Goal: Information Seeking & Learning: Compare options

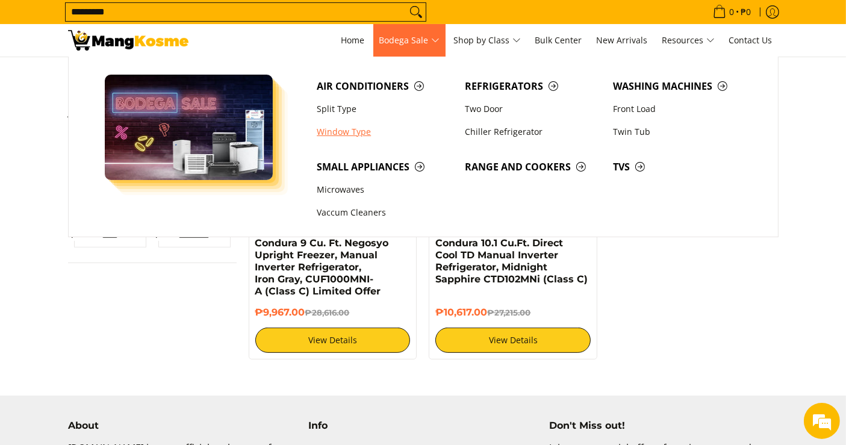
click at [342, 134] on link "Window Type" at bounding box center [385, 131] width 148 height 23
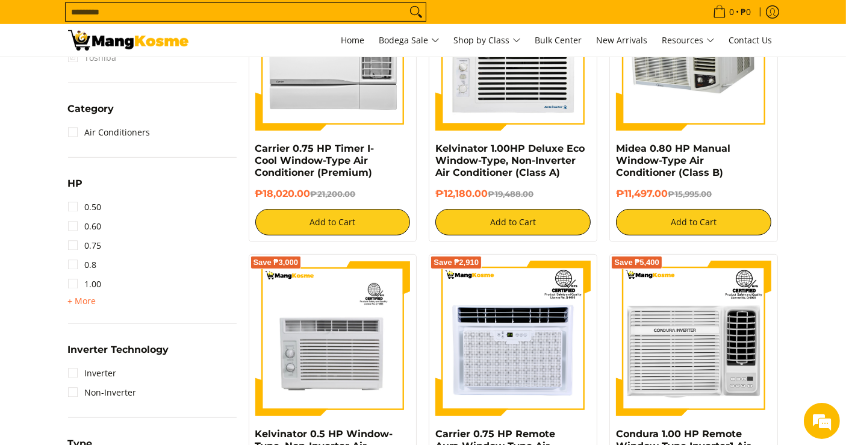
scroll to position [602, 0]
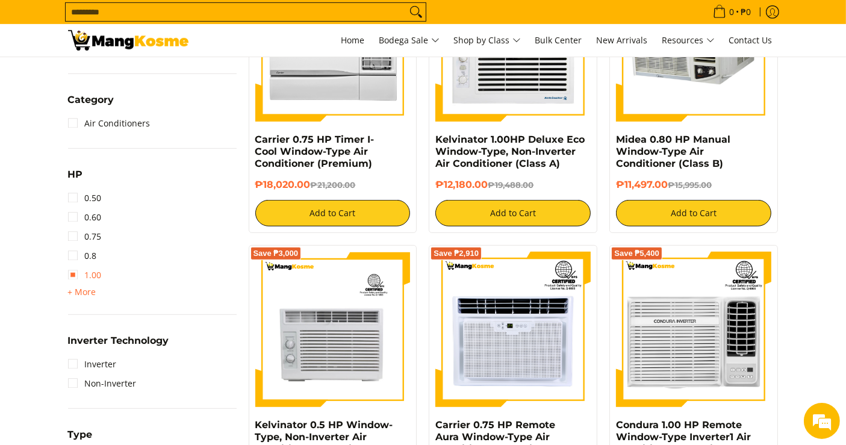
click at [94, 277] on link "1.00" at bounding box center [85, 274] width 34 height 19
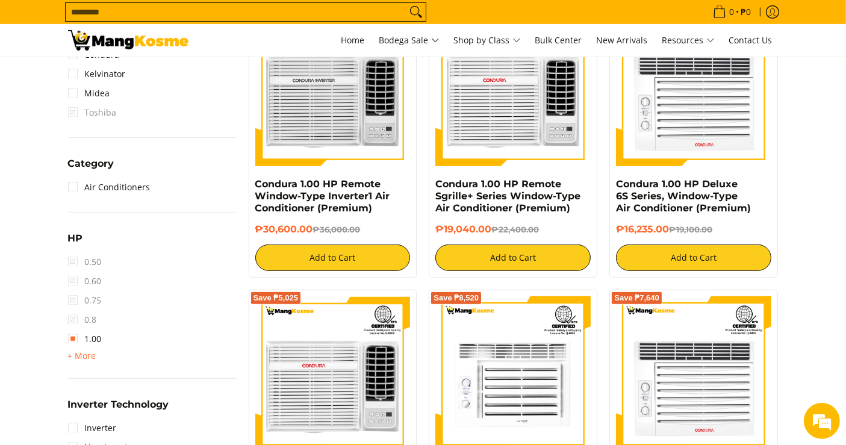
scroll to position [669, 0]
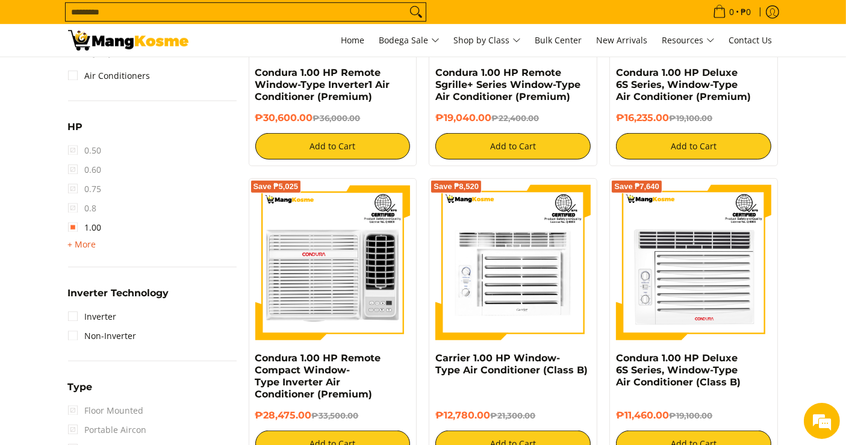
click at [80, 241] on span "+ More" at bounding box center [82, 245] width 28 height 10
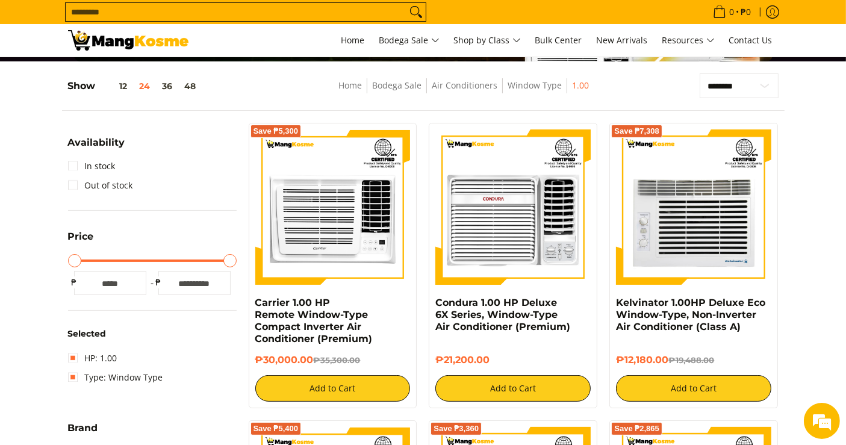
scroll to position [0, 0]
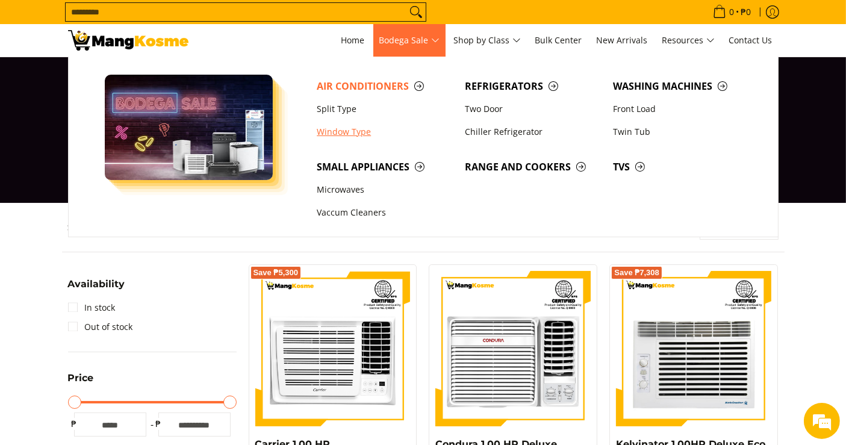
click at [358, 129] on link "Window Type" at bounding box center [385, 131] width 148 height 23
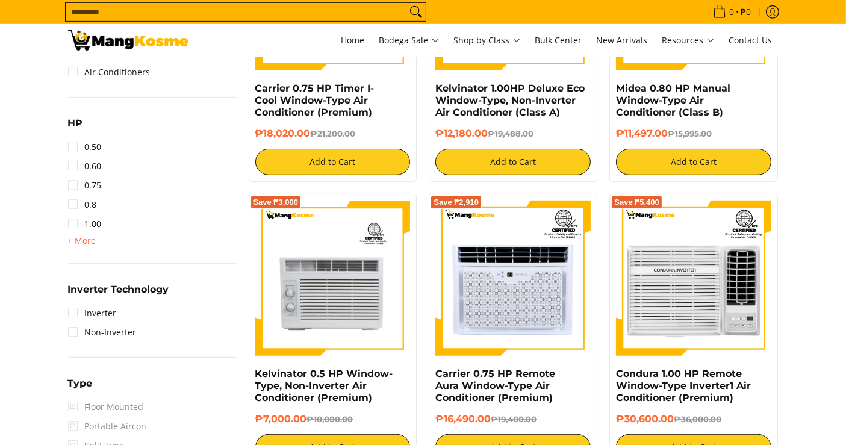
scroll to position [802, 0]
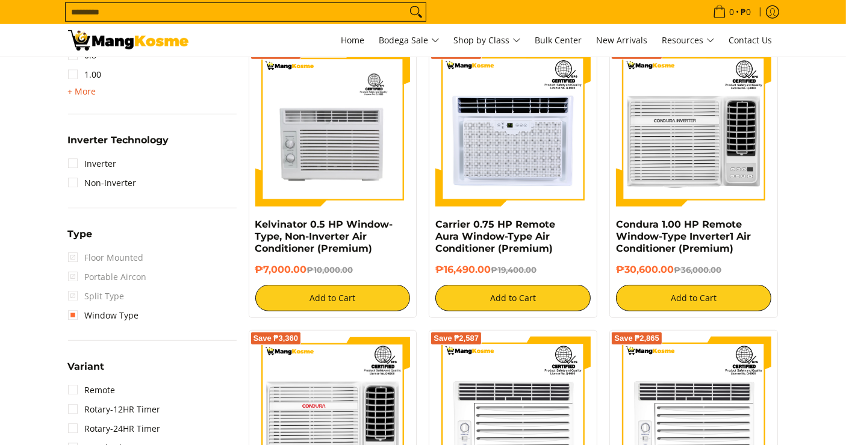
click at [84, 93] on span "+ More" at bounding box center [82, 92] width 28 height 10
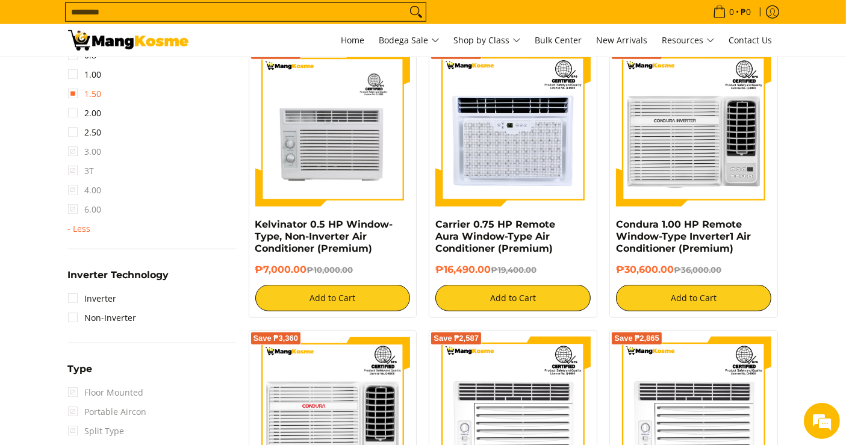
click at [74, 96] on link "1.50" at bounding box center [85, 93] width 34 height 19
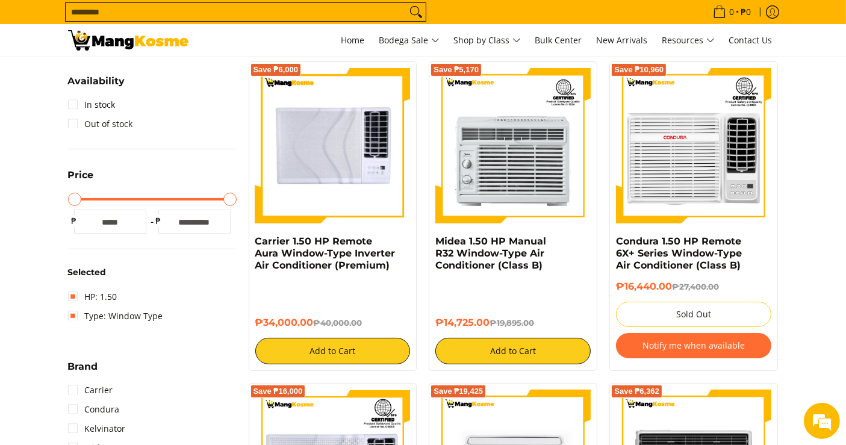
scroll to position [224, 0]
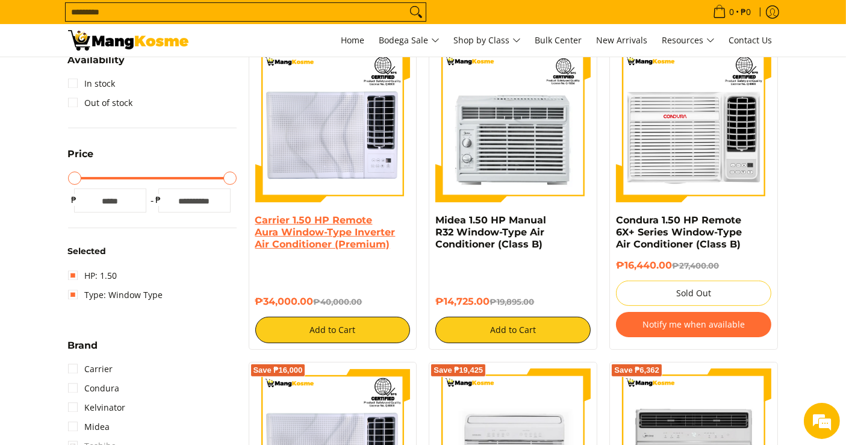
click at [302, 224] on link "Carrier 1.50 HP Remote Aura Window-Type Inverter Air Conditioner (Premium)" at bounding box center [325, 232] width 140 height 36
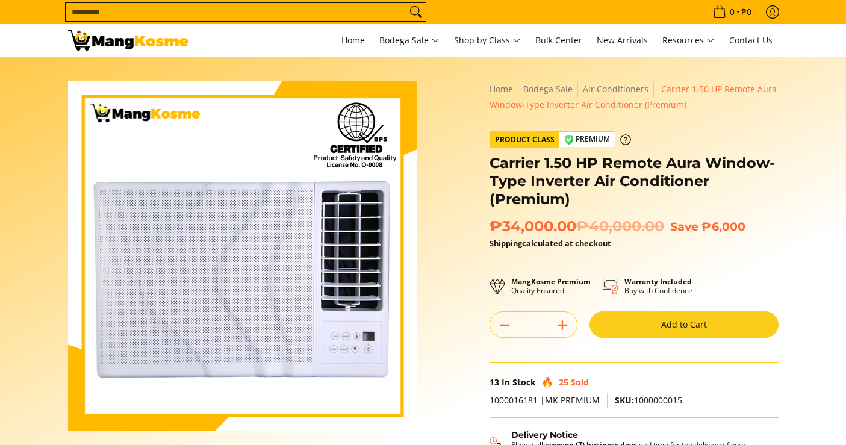
click at [552, 154] on h1 "Carrier 1.50 HP Remote Aura Window-Type Inverter Air Conditioner (Premium)" at bounding box center [633, 181] width 289 height 54
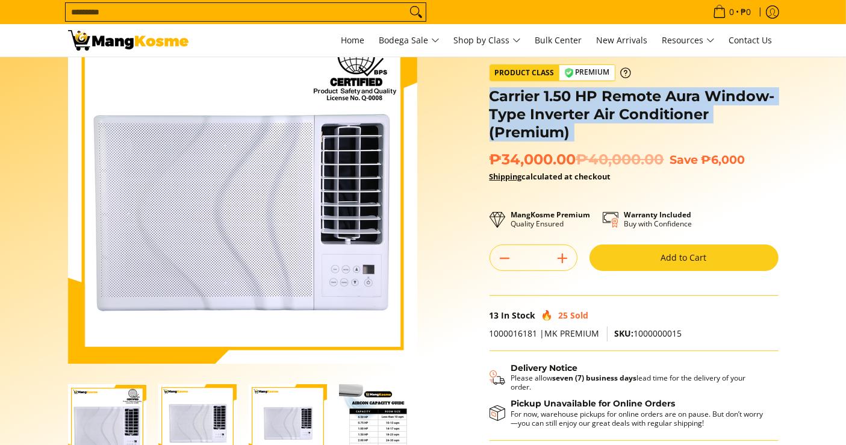
click at [552, 121] on h1 "Carrier 1.50 HP Remote Aura Window-Type Inverter Air Conditioner (Premium)" at bounding box center [633, 114] width 289 height 54
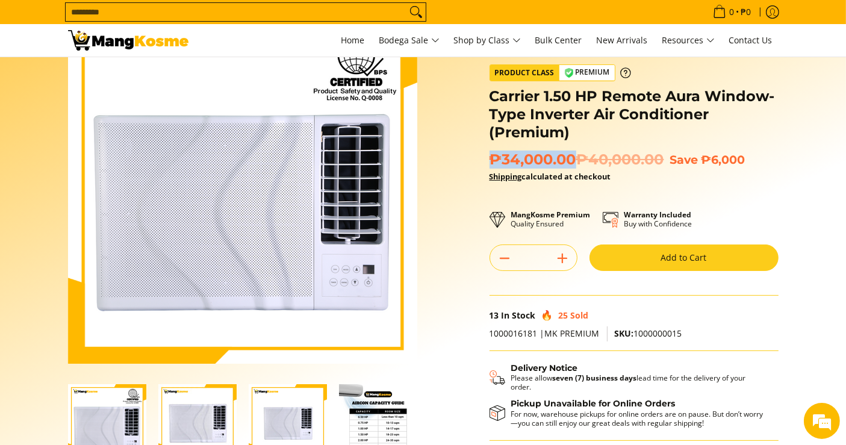
drag, startPoint x: 572, startPoint y: 161, endPoint x: 494, endPoint y: 163, distance: 78.9
click at [494, 163] on span "₱34,000.00 ₱40,000.00" at bounding box center [576, 159] width 175 height 18
copy span "₱34,000.00"
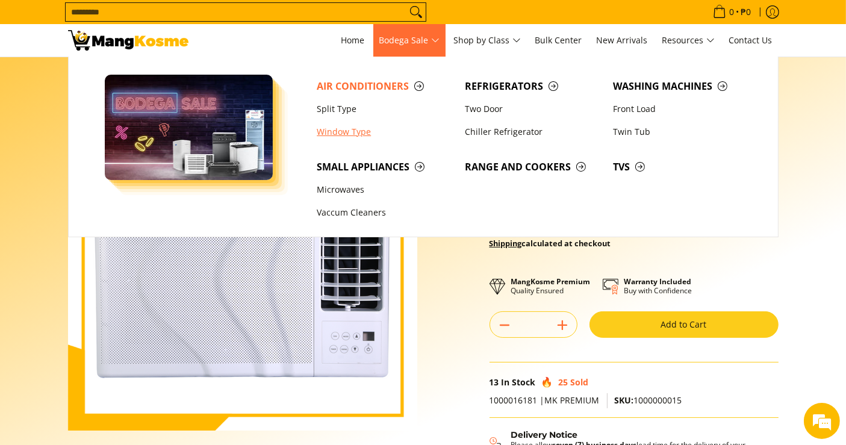
click at [349, 129] on link "Window Type" at bounding box center [385, 131] width 148 height 23
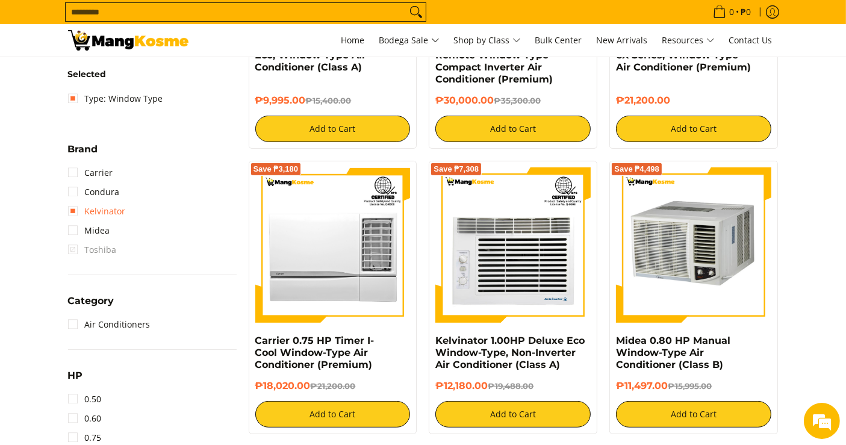
scroll to position [602, 0]
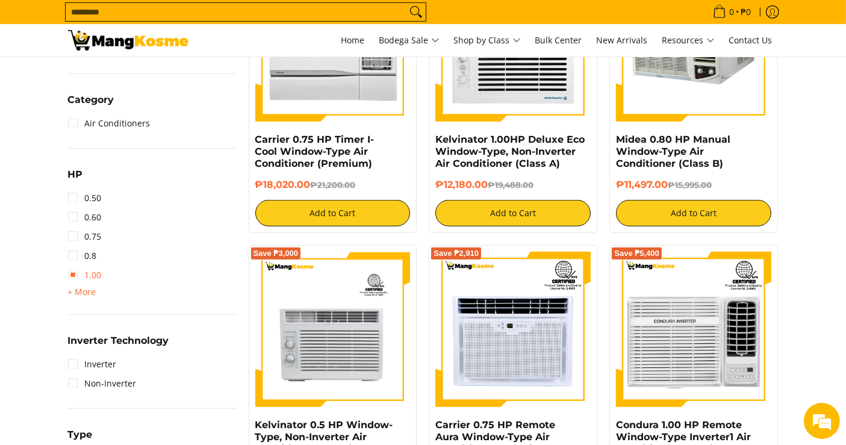
click at [69, 267] on link "1.00" at bounding box center [85, 274] width 34 height 19
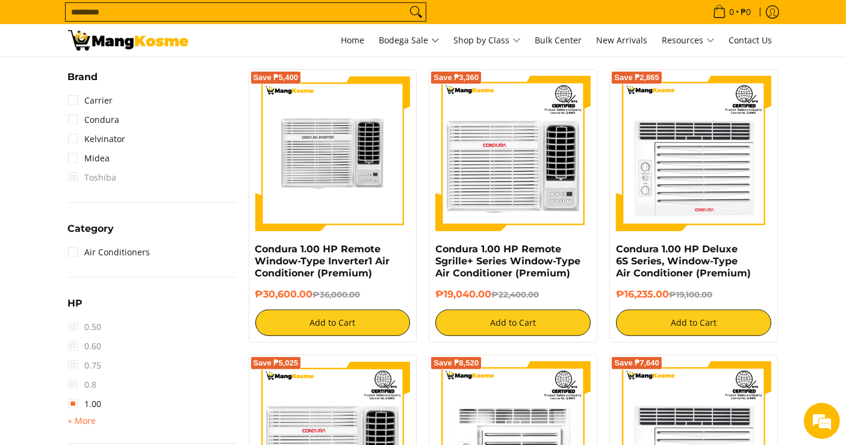
scroll to position [492, 0]
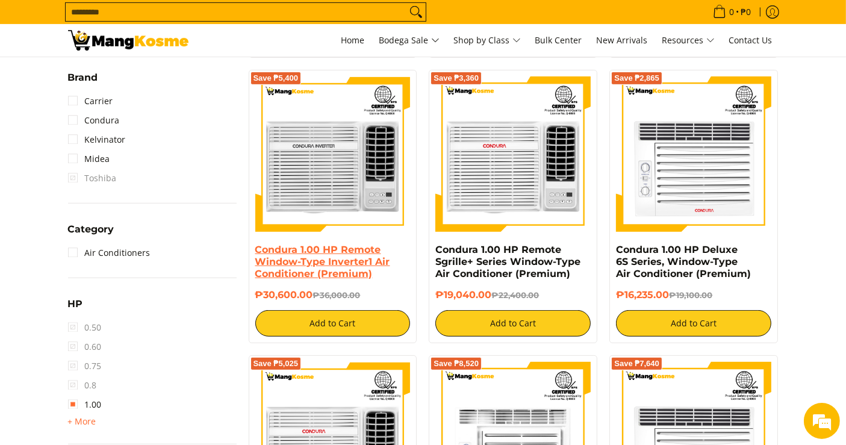
click at [347, 260] on link "Condura 1.00 HP Remote Window-Type Inverter1 Air Conditioner (Premium)" at bounding box center [322, 262] width 135 height 36
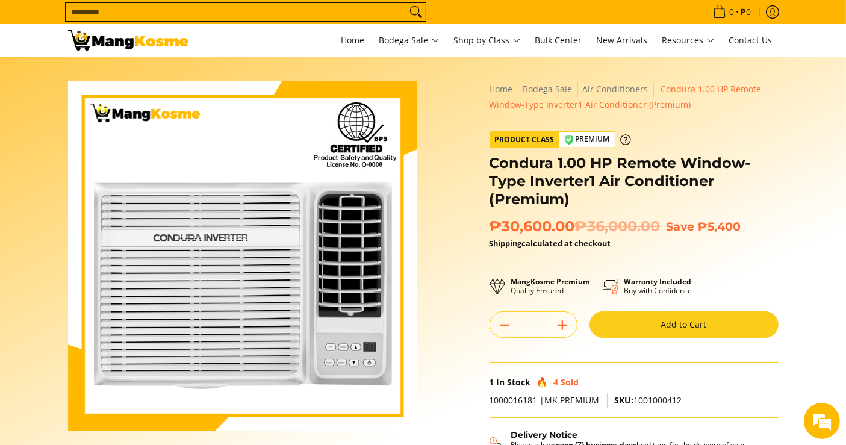
click at [572, 230] on span "₱30,600.00 ₱36,000.00" at bounding box center [574, 226] width 171 height 18
click at [573, 229] on span "₱30,600.00 ₱36,000.00" at bounding box center [574, 226] width 171 height 18
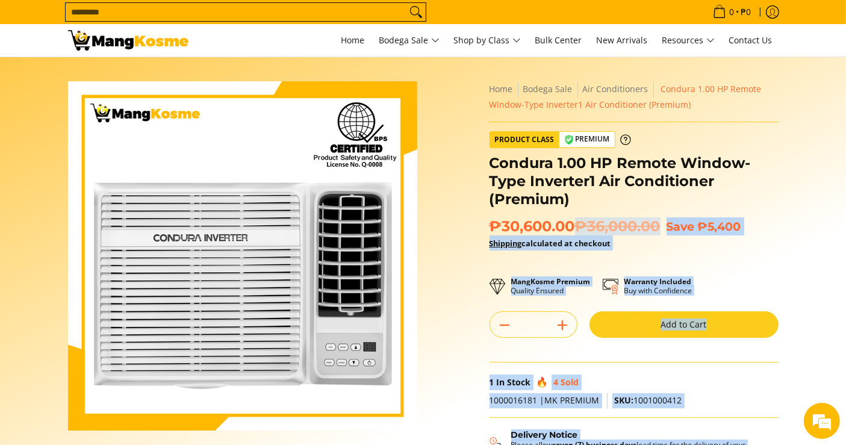
drag, startPoint x: 571, startPoint y: 228, endPoint x: 487, endPoint y: 225, distance: 83.7
click at [487, 225] on div "**********" at bounding box center [633, 314] width 301 height 467
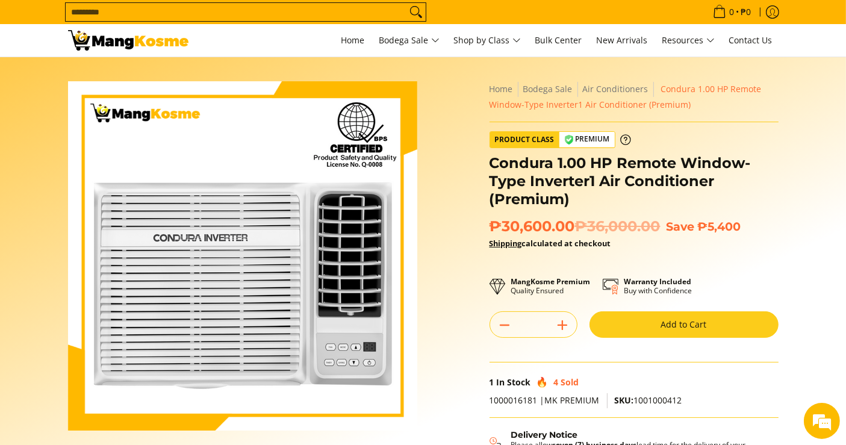
click at [503, 223] on span "₱30,600.00 ₱36,000.00" at bounding box center [574, 226] width 171 height 18
drag, startPoint x: 569, startPoint y: 227, endPoint x: 495, endPoint y: 220, distance: 74.4
click at [495, 220] on span "₱30,600.00 ₱36,000.00" at bounding box center [574, 226] width 171 height 18
copy span "₱30,600.00"
click at [383, 11] on input "Search..." at bounding box center [236, 12] width 341 height 18
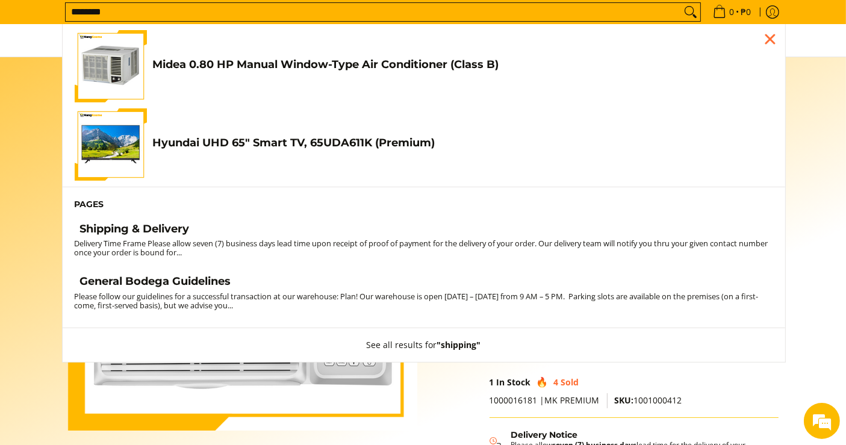
type input "********"
click at [0, 241] on section "Skip to Main Content Enable zoom Disable zoom Enable zoom Disable zoom Enable z…" at bounding box center [423, 332] width 846 height 550
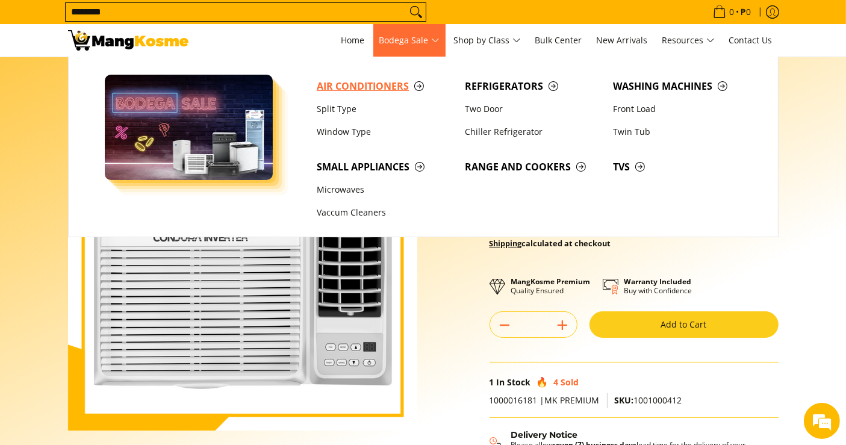
click at [364, 91] on span "Air Conditioners" at bounding box center [385, 86] width 136 height 15
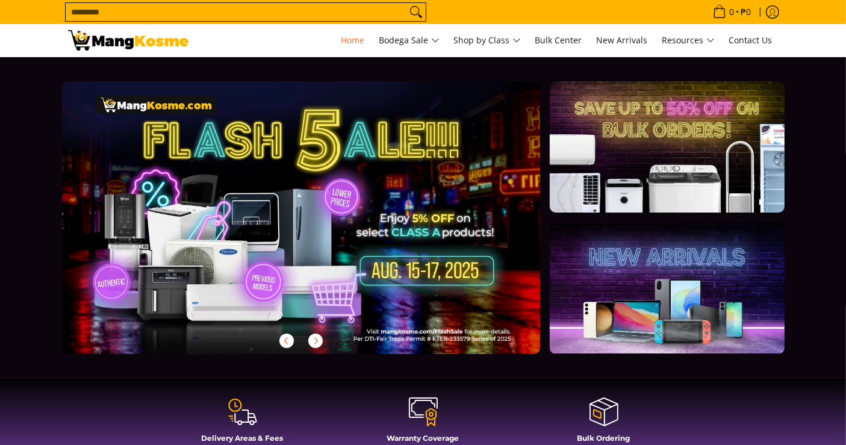
click at [306, 13] on input "Search..." at bounding box center [236, 12] width 341 height 18
type input "********"
click at [406, 3] on button "Search" at bounding box center [415, 12] width 19 height 18
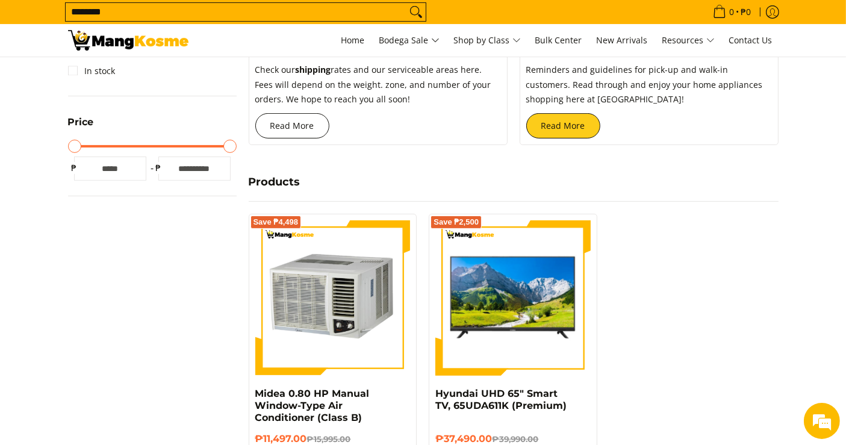
click at [275, 131] on link "Read More" at bounding box center [292, 125] width 74 height 25
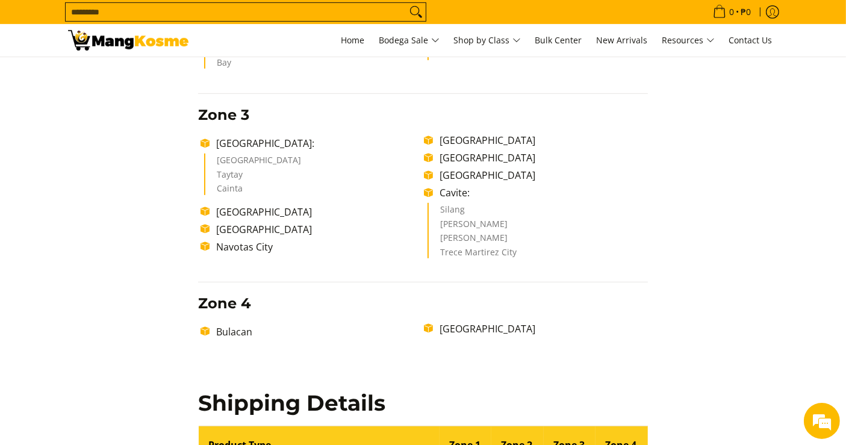
scroll to position [602, 0]
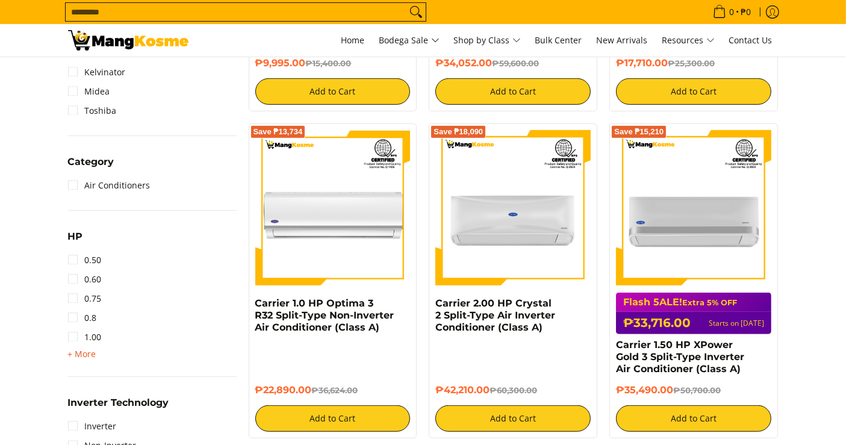
scroll to position [602, 0]
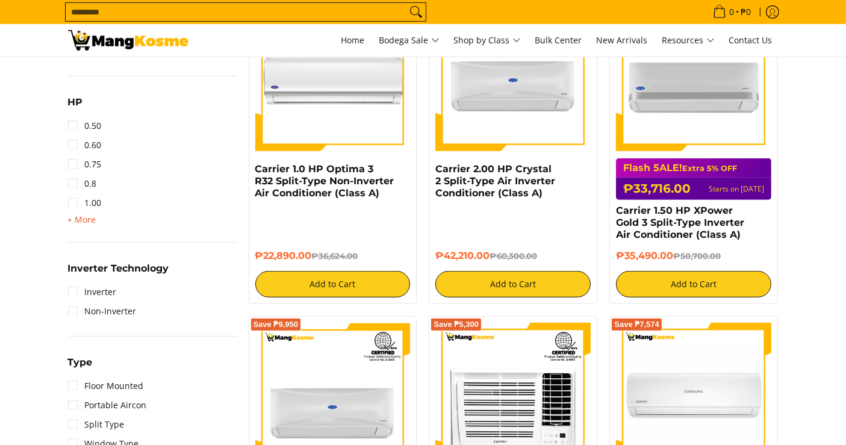
click at [78, 218] on span "+ More" at bounding box center [82, 220] width 28 height 10
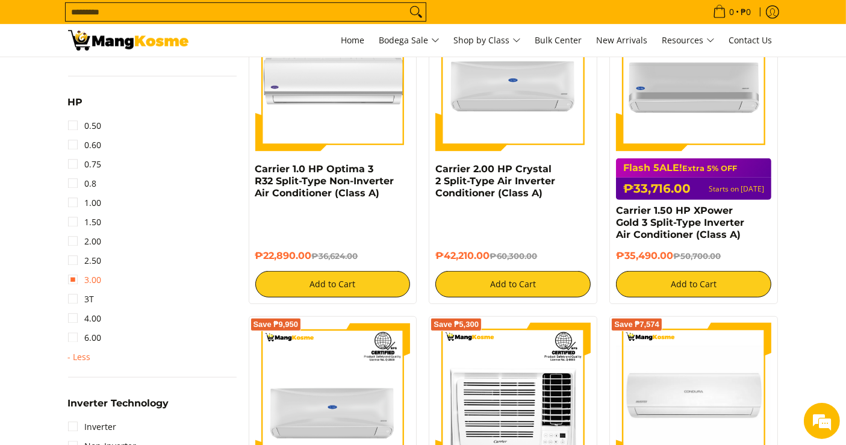
click at [74, 270] on link "3.00" at bounding box center [85, 279] width 34 height 19
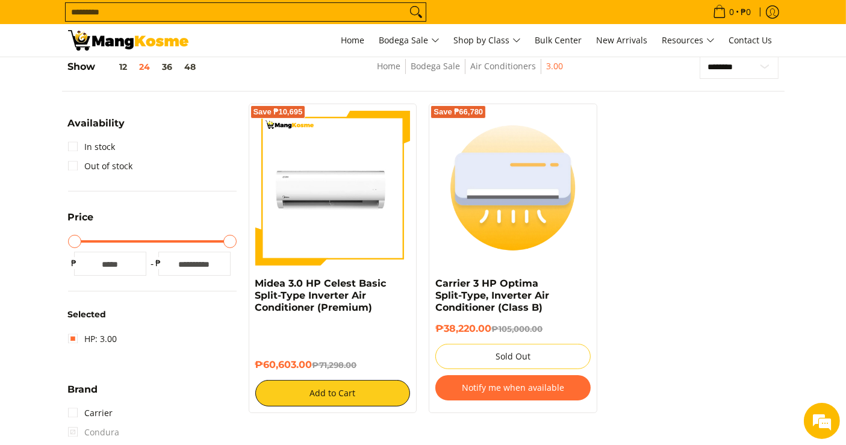
scroll to position [157, 0]
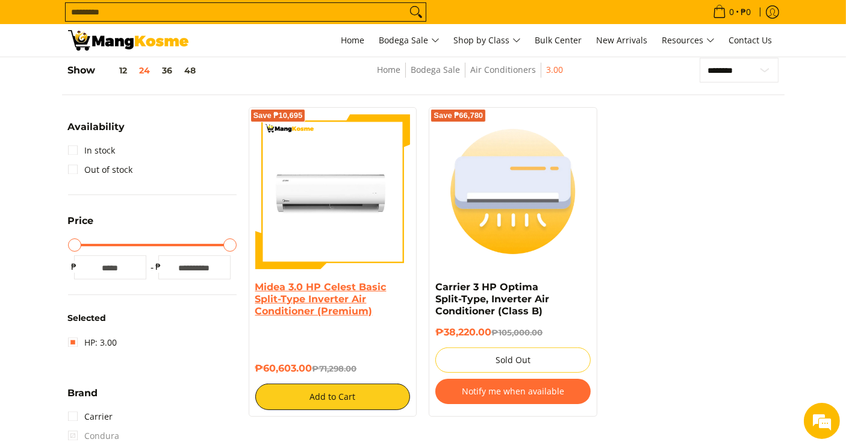
click at [363, 303] on link "Midea 3.0 HP Celest Basic Split-Type Inverter Air Conditioner (Premium)" at bounding box center [320, 299] width 131 height 36
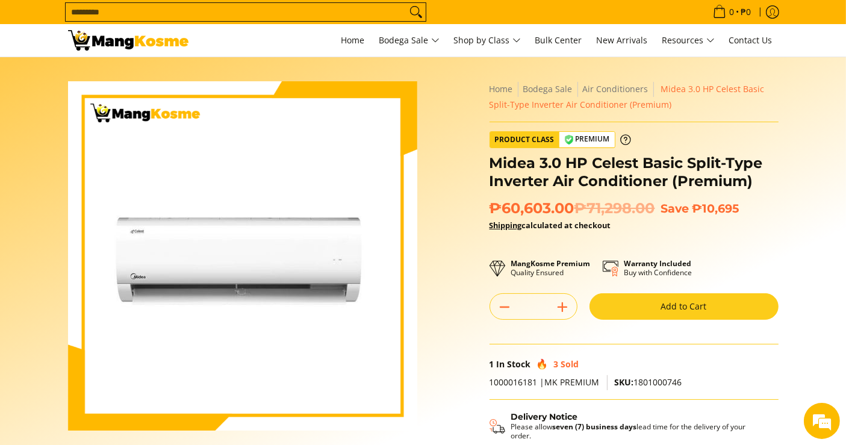
click at [560, 169] on h1 "Midea 3.0 HP Celest Basic Split-Type Inverter Air Conditioner (Premium)" at bounding box center [633, 172] width 289 height 36
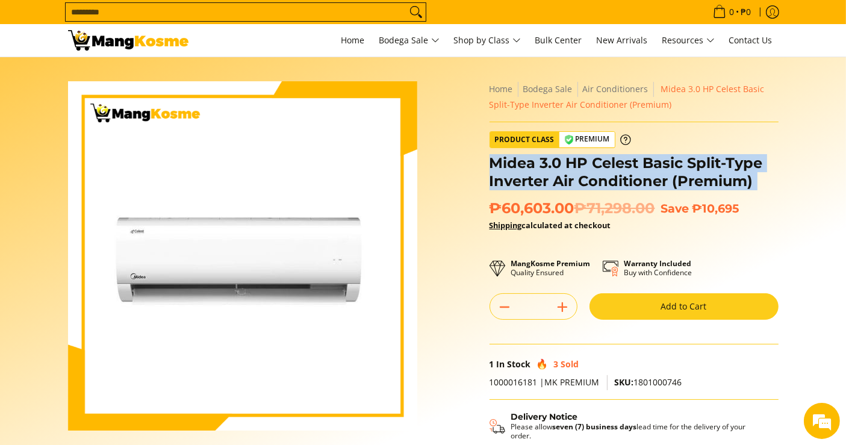
click at [560, 169] on h1 "Midea 3.0 HP Celest Basic Split-Type Inverter Air Conditioner (Premium)" at bounding box center [633, 172] width 289 height 36
copy div "Midea 3.0 HP Celest Basic Split-Type Inverter Air Conditioner (Premium)"
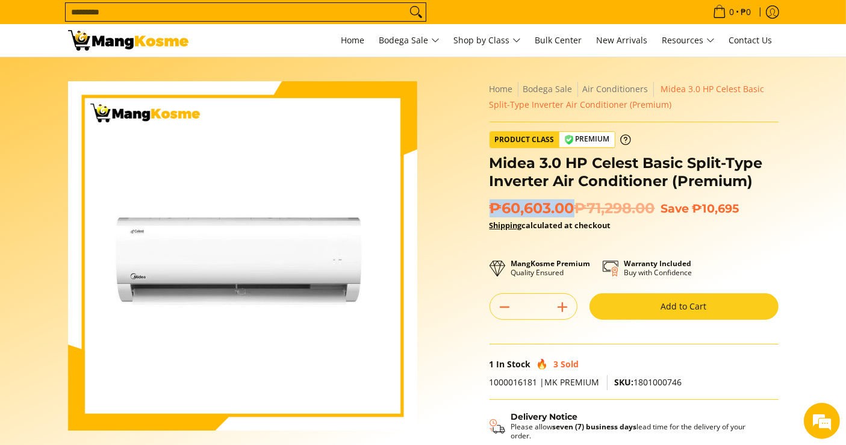
drag, startPoint x: 571, startPoint y: 212, endPoint x: 490, endPoint y: 200, distance: 81.5
click at [490, 200] on span "₱60,603.00 ₱71,298.00" at bounding box center [572, 208] width 166 height 18
copy span "₱60,603.00"
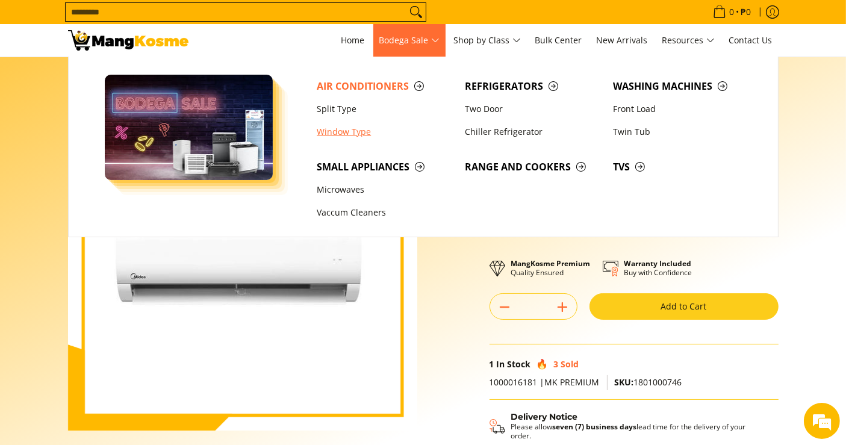
click at [340, 124] on link "Window Type" at bounding box center [385, 131] width 148 height 23
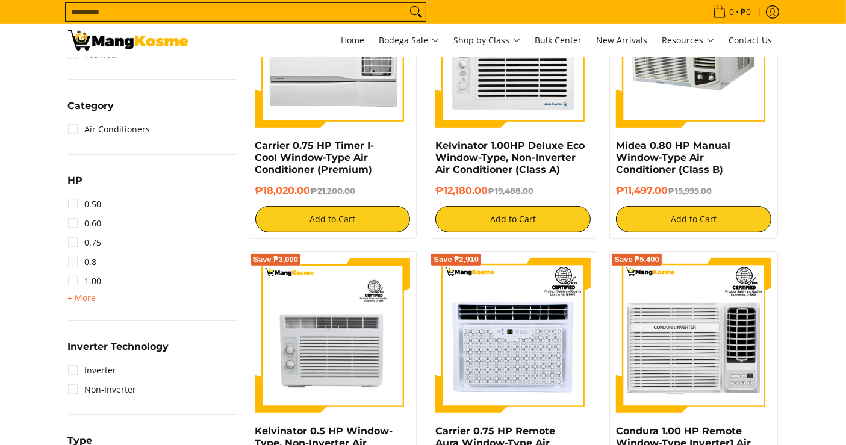
scroll to position [669, 0]
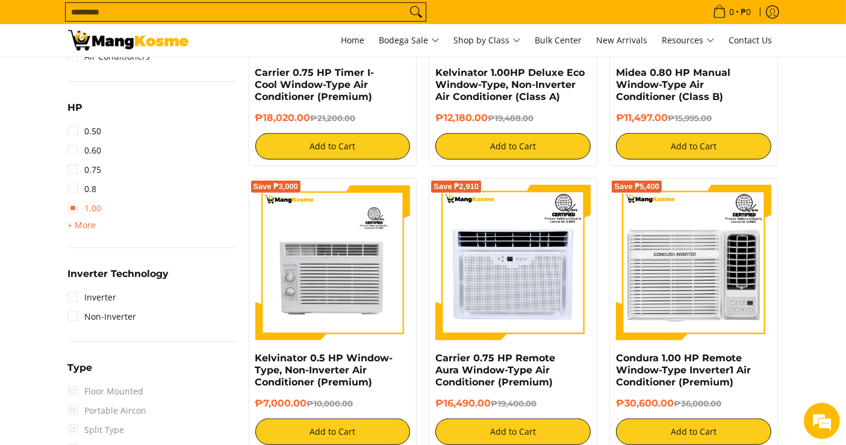
click at [76, 211] on link "1.00" at bounding box center [85, 208] width 34 height 19
